Goal: Task Accomplishment & Management: Use online tool/utility

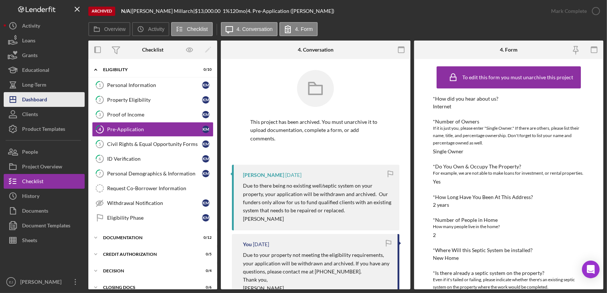
click at [45, 102] on div "Dashboard" at bounding box center [34, 100] width 25 height 17
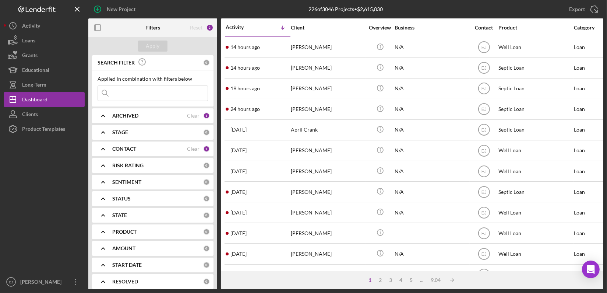
click at [114, 117] on b "ARCHIVED" at bounding box center [125, 116] width 26 height 6
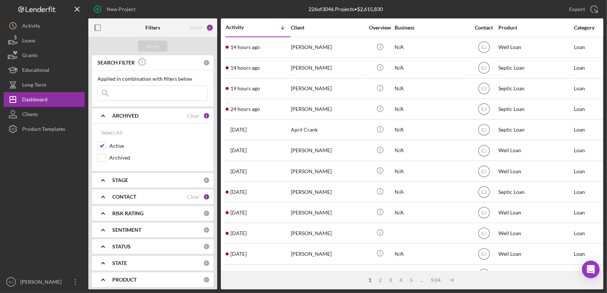
click at [116, 113] on b "ARCHIVED" at bounding box center [125, 116] width 26 height 6
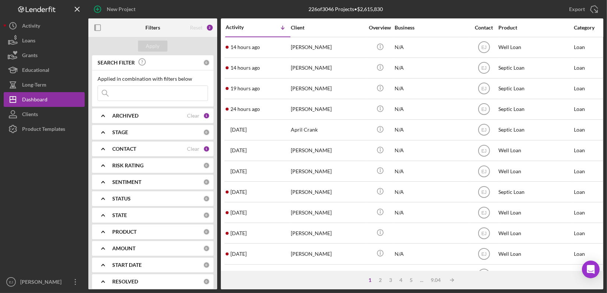
click at [102, 133] on polyline at bounding box center [103, 131] width 3 height 1
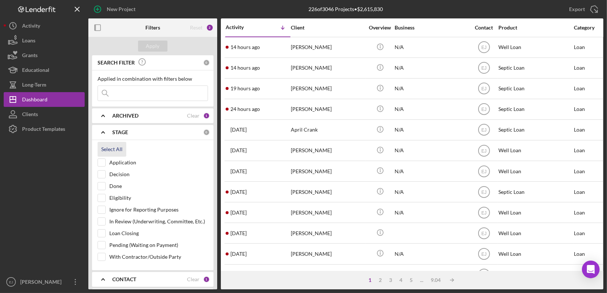
click at [107, 148] on div "Select All" at bounding box center [111, 149] width 21 height 15
checkbox input "true"
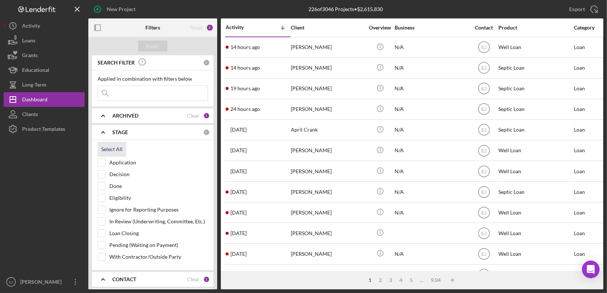
checkbox input "true"
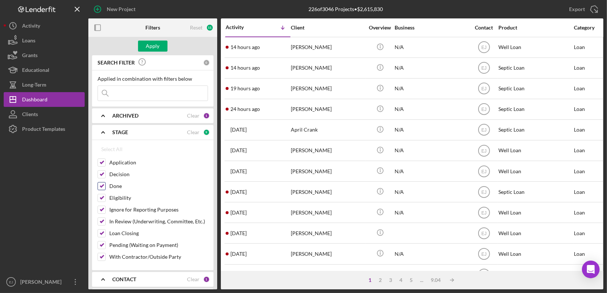
click at [101, 184] on input "Done" at bounding box center [101, 185] width 7 height 7
checkbox input "false"
click at [103, 278] on polyline at bounding box center [103, 278] width 3 height 1
click at [215, 256] on div "SEARCH FILTER 0 Applied in combination with filters below Icon/Menu Close Icon/…" at bounding box center [152, 172] width 129 height 234
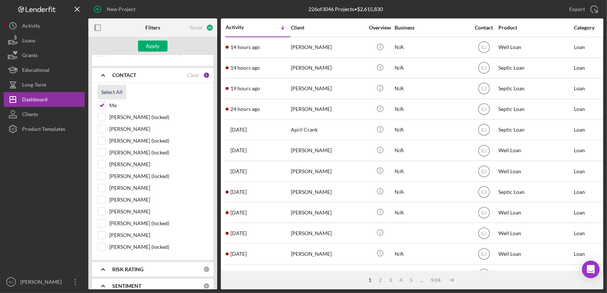
click at [109, 85] on div "Select All" at bounding box center [111, 92] width 21 height 15
checkbox input "true"
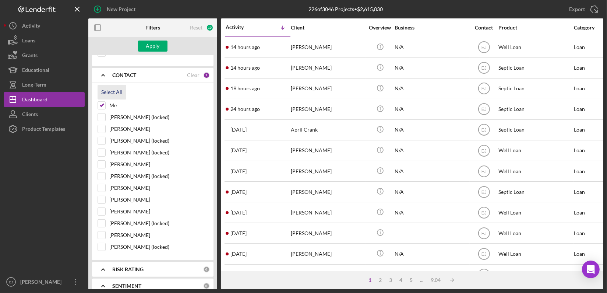
checkbox input "true"
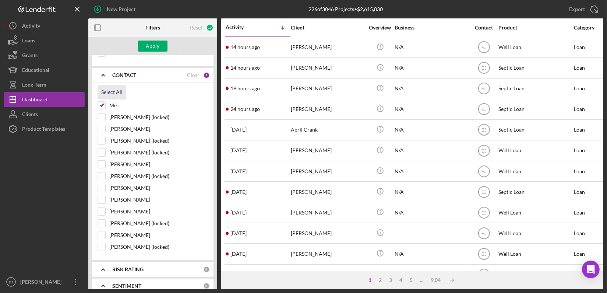
checkbox input "true"
click at [147, 45] on div "Apply" at bounding box center [153, 45] width 14 height 11
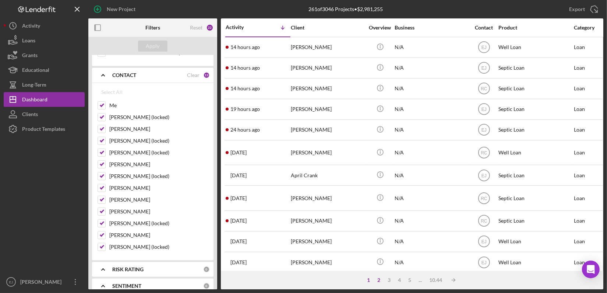
click at [377, 279] on div "2" at bounding box center [379, 280] width 10 height 6
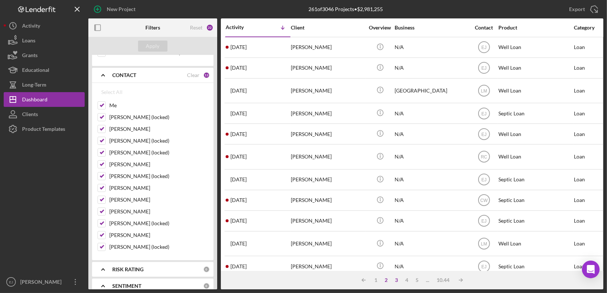
click at [396, 281] on div "3" at bounding box center [397, 280] width 10 height 6
